Goal: Find specific page/section: Find specific page/section

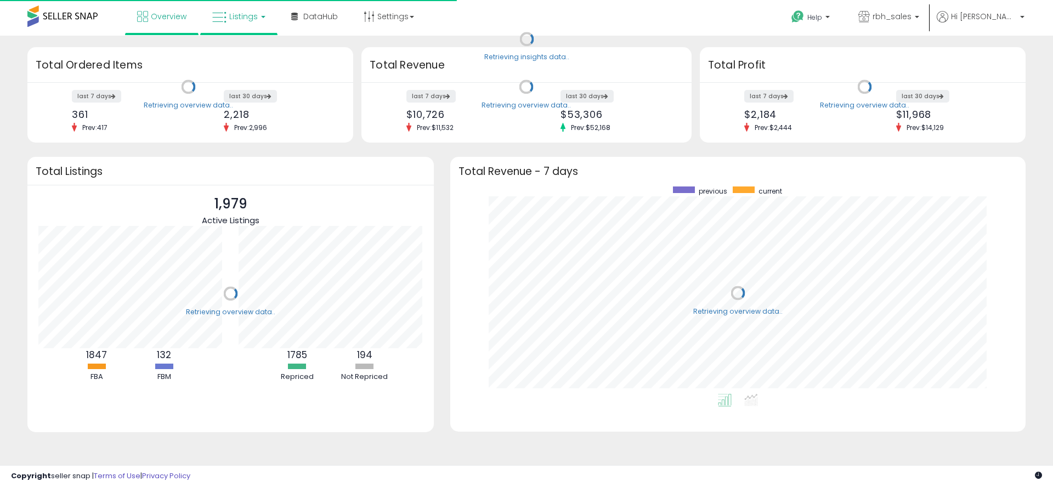
scroll to position [207, 553]
click at [236, 20] on span "Listings" at bounding box center [243, 16] width 29 height 11
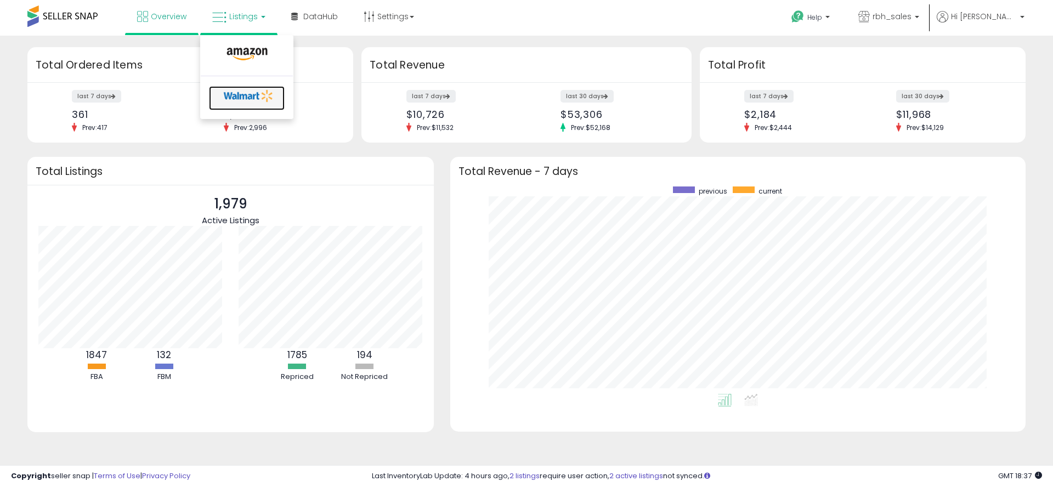
click at [244, 92] on icon at bounding box center [249, 96] width 58 height 16
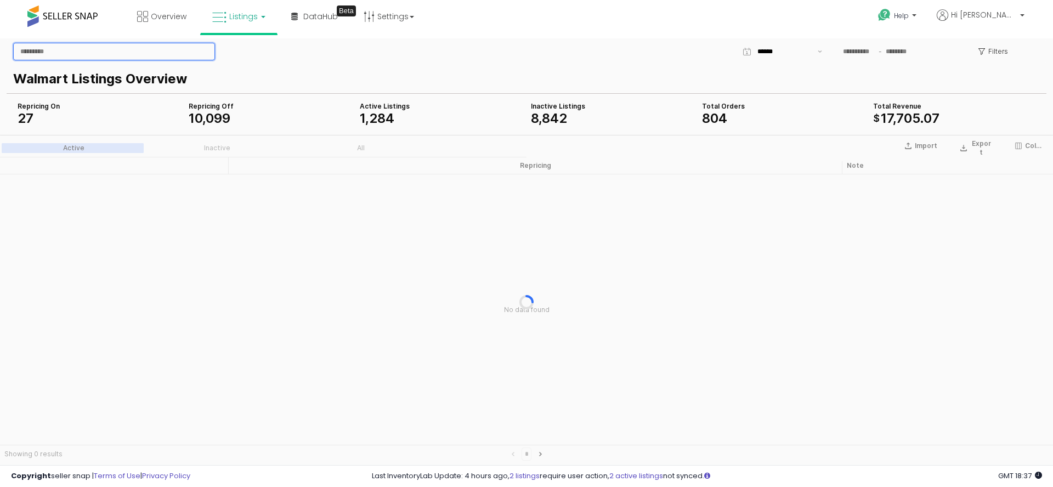
click at [36, 55] on input "App Frame" at bounding box center [114, 51] width 201 height 16
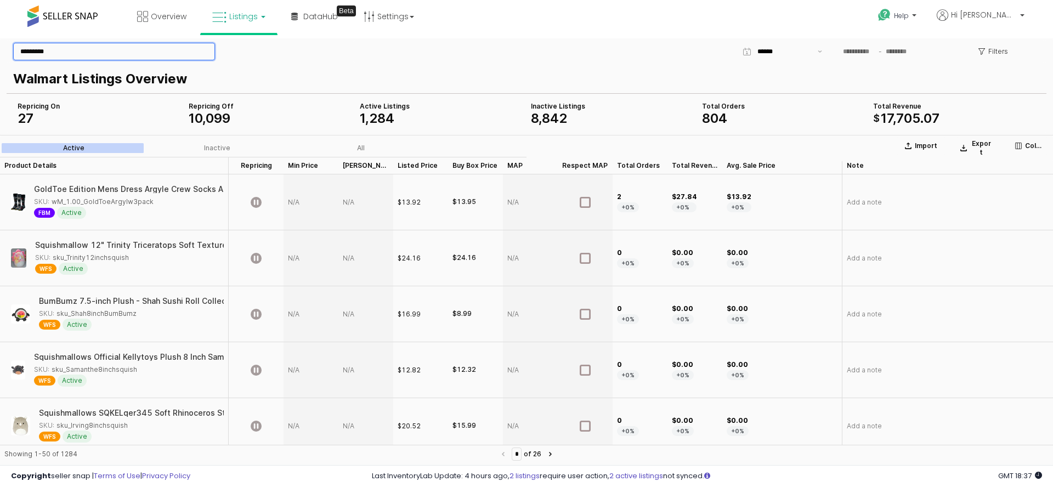
type input "*********"
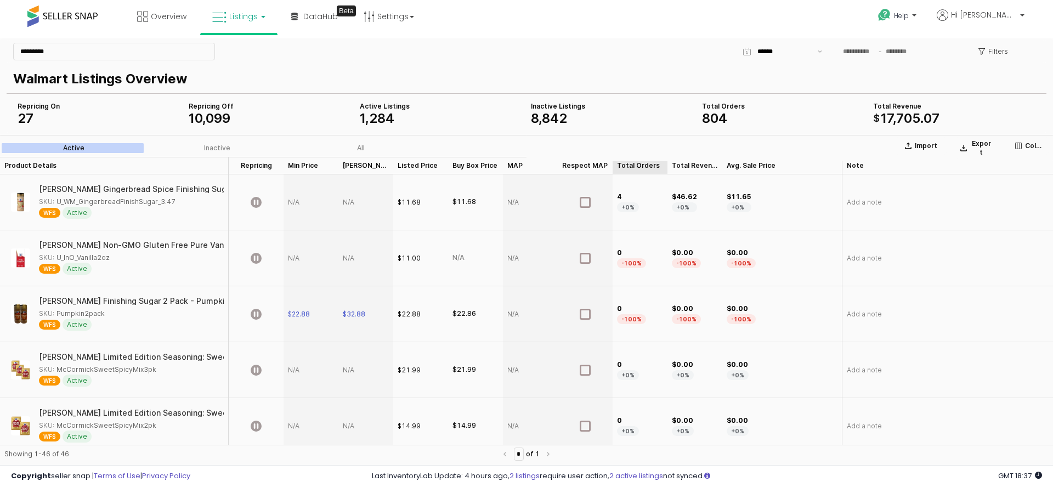
click at [639, 167] on div "Total Orders Total Orders" at bounding box center [639, 166] width 55 height 18
